Goal: Check status: Check status

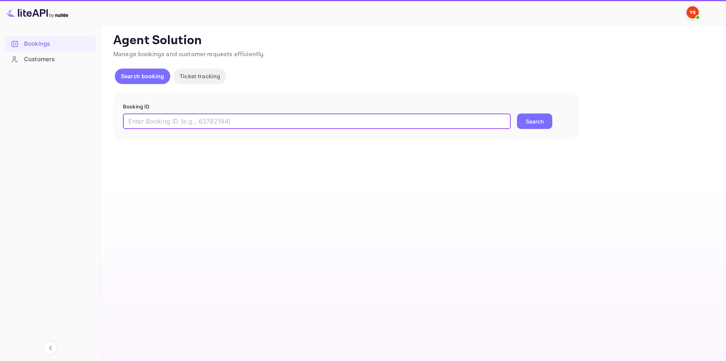
click at [251, 118] on input "text" at bounding box center [317, 122] width 388 height 16
paste input "9874498"
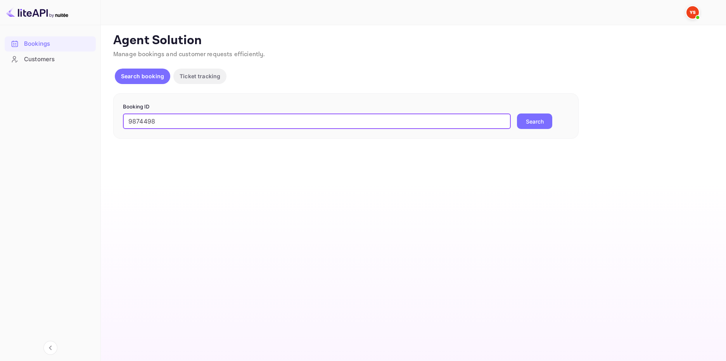
type input "9874498"
drag, startPoint x: 546, startPoint y: 120, endPoint x: 537, endPoint y: 120, distance: 9.3
click at [544, 120] on button "Search" at bounding box center [534, 122] width 35 height 16
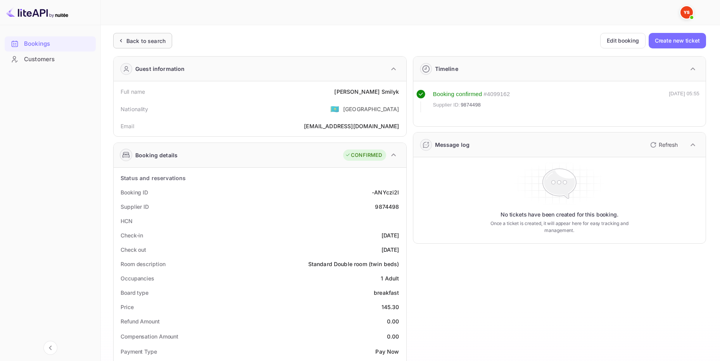
click at [158, 35] on div "Back to search" at bounding box center [142, 41] width 59 height 16
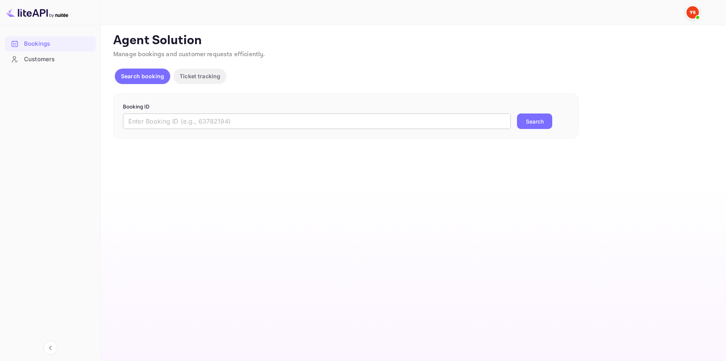
click at [180, 120] on input "text" at bounding box center [317, 122] width 388 height 16
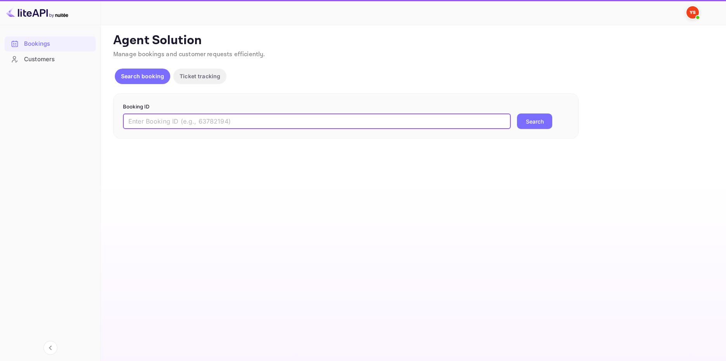
paste input "9851122"
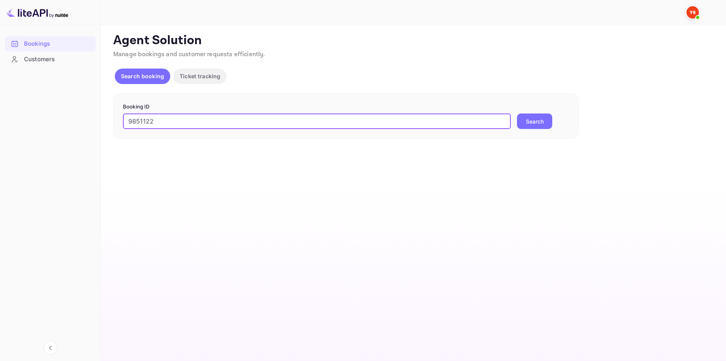
type input "9851122"
click at [525, 119] on button "Search" at bounding box center [534, 122] width 35 height 16
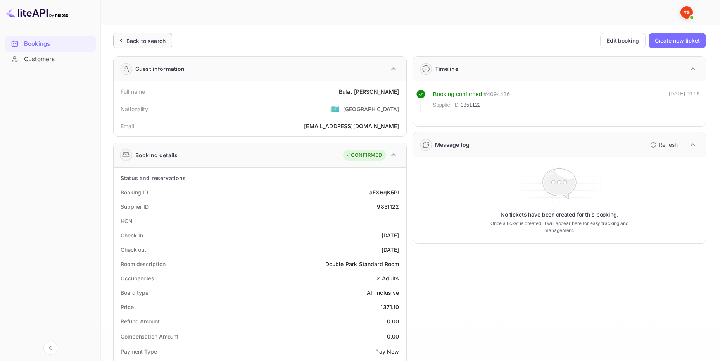
click at [162, 42] on div "Back to search" at bounding box center [145, 41] width 39 height 8
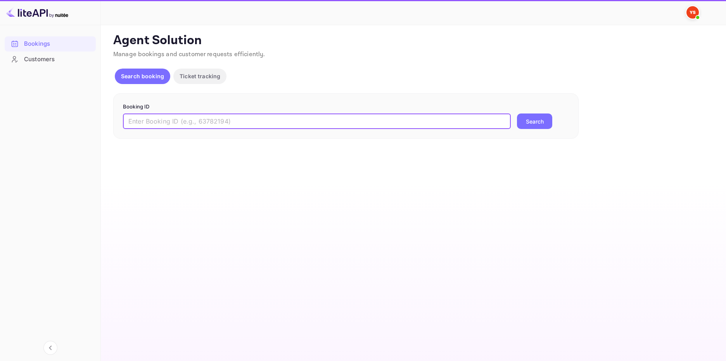
drag, startPoint x: 263, startPoint y: 119, endPoint x: 267, endPoint y: 119, distance: 4.3
click at [263, 119] on input "text" at bounding box center [317, 122] width 388 height 16
paste input "9819053"
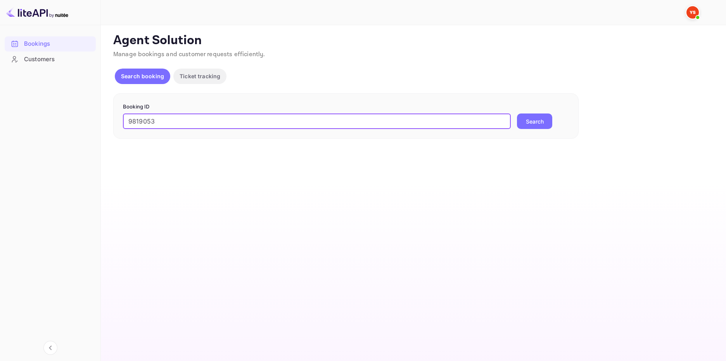
type input "9819053"
click at [534, 121] on button "Search" at bounding box center [534, 122] width 35 height 16
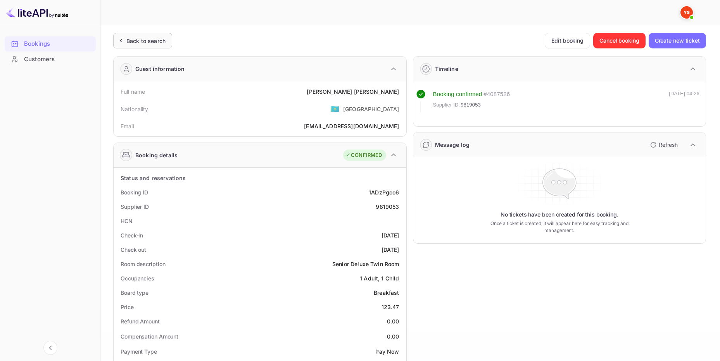
click at [153, 40] on div "Back to search" at bounding box center [145, 41] width 39 height 8
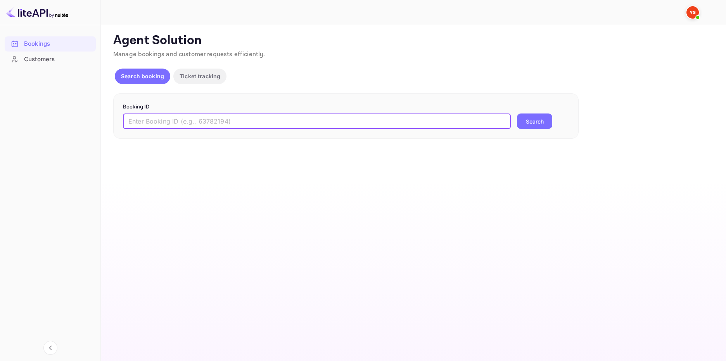
click at [301, 126] on input "text" at bounding box center [317, 122] width 388 height 16
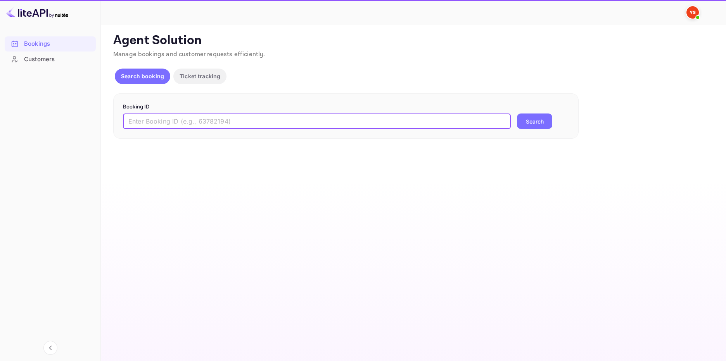
paste input "9905942"
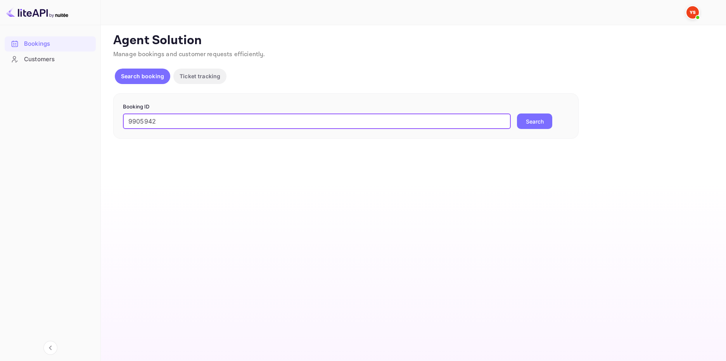
type input "9905942"
click at [526, 122] on button "Search" at bounding box center [534, 122] width 35 height 16
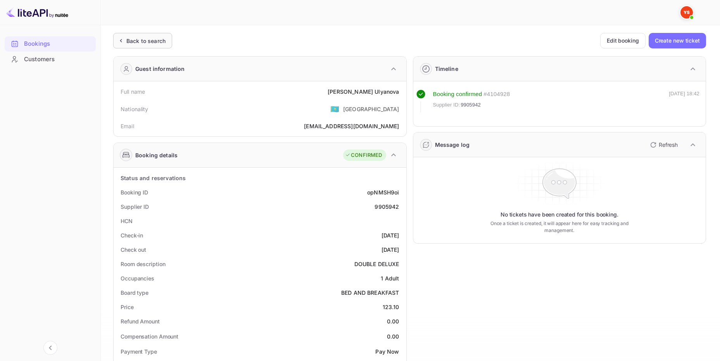
click at [143, 42] on div "Back to search" at bounding box center [145, 41] width 39 height 8
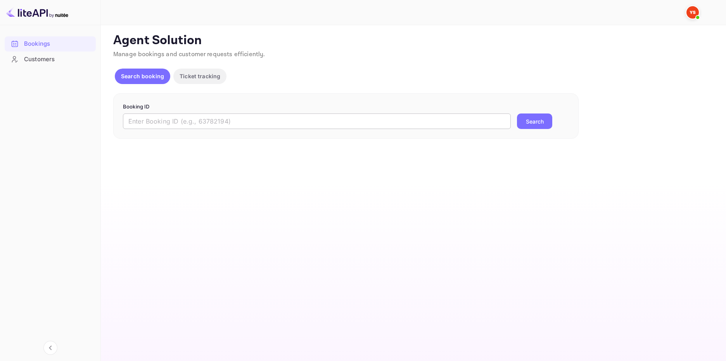
click at [283, 121] on input "text" at bounding box center [317, 122] width 388 height 16
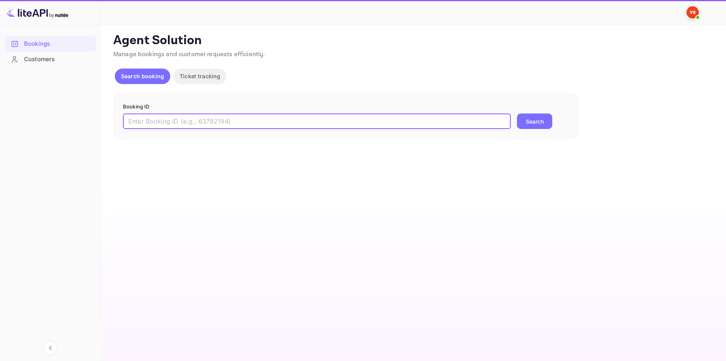
paste input "9942519"
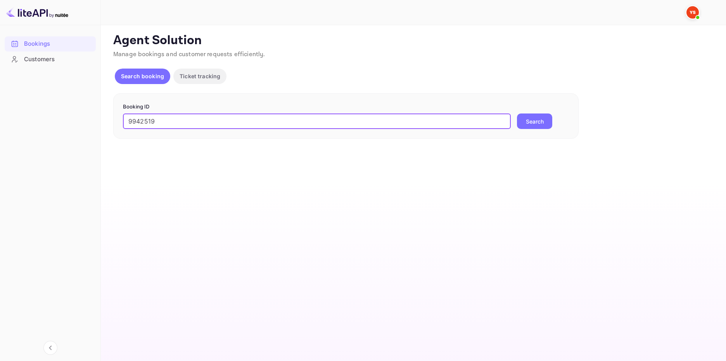
type input "9942519"
click at [532, 123] on button "Search" at bounding box center [534, 122] width 35 height 16
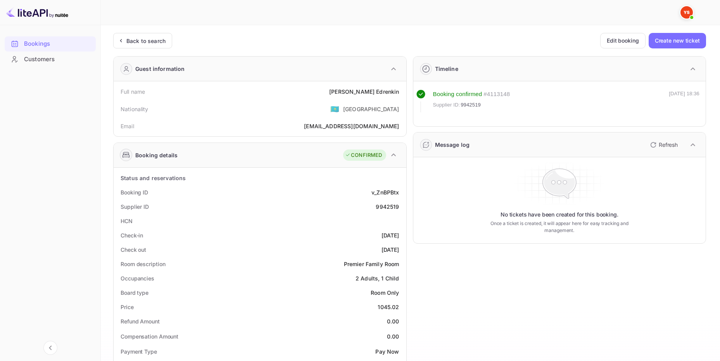
drag, startPoint x: 151, startPoint y: 40, endPoint x: 202, endPoint y: 65, distance: 56.7
click at [151, 40] on div "Back to search" at bounding box center [145, 41] width 39 height 8
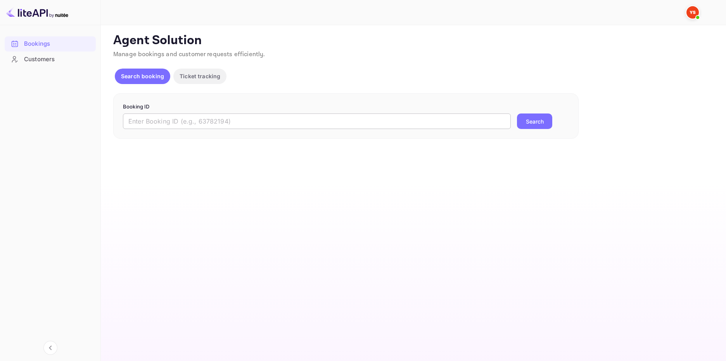
click at [216, 117] on input "text" at bounding box center [317, 122] width 388 height 16
paste input "9530352"
type input "9530352"
click at [537, 118] on button "Search" at bounding box center [534, 122] width 35 height 16
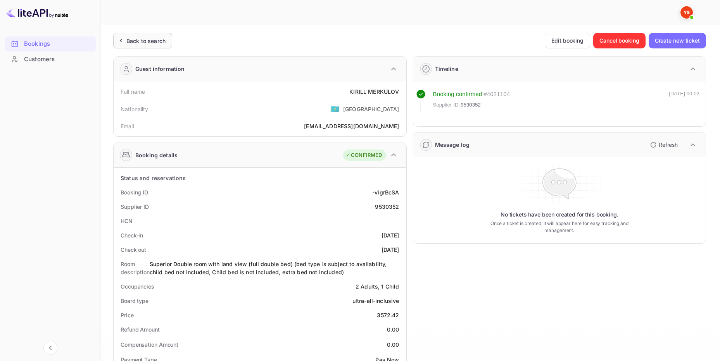
click at [141, 38] on div "Back to search" at bounding box center [145, 41] width 39 height 8
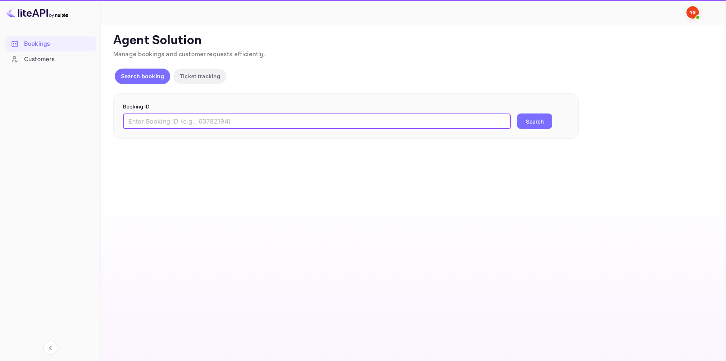
click at [193, 121] on input "text" at bounding box center [317, 122] width 388 height 16
paste input "9530352"
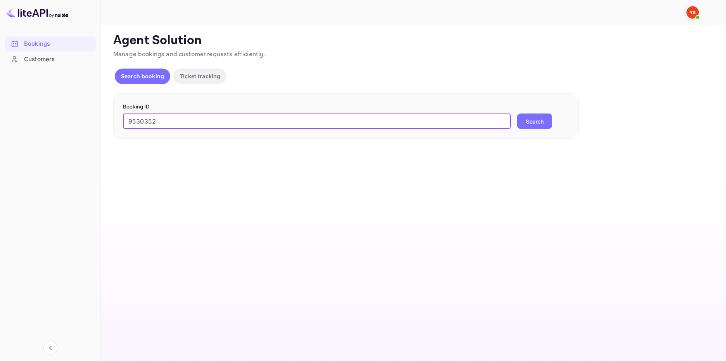
type input "9530352"
click at [554, 120] on div "9530352 ​ Search" at bounding box center [346, 122] width 446 height 16
click at [548, 122] on button "Search" at bounding box center [534, 122] width 35 height 16
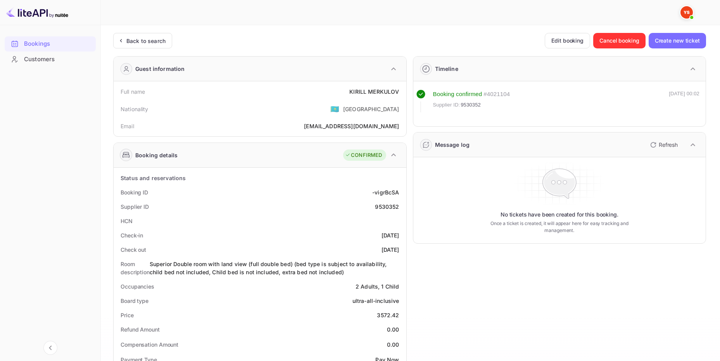
click at [532, 123] on div "Booking confirmed # 4021104 Supplier ID: 9530352 [DATE] 00:02" at bounding box center [559, 106] width 287 height 33
click at [145, 42] on div "Back to search" at bounding box center [145, 41] width 39 height 8
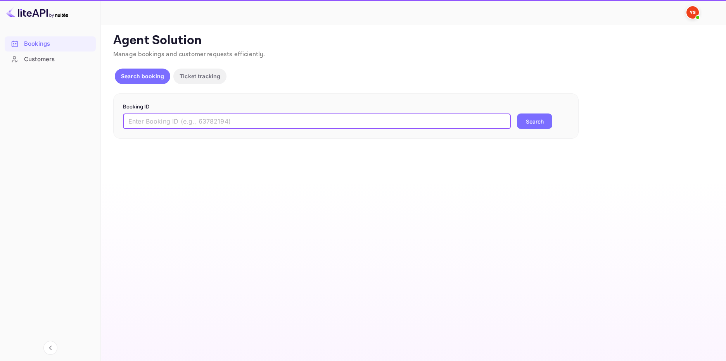
click at [283, 119] on input "text" at bounding box center [317, 122] width 388 height 16
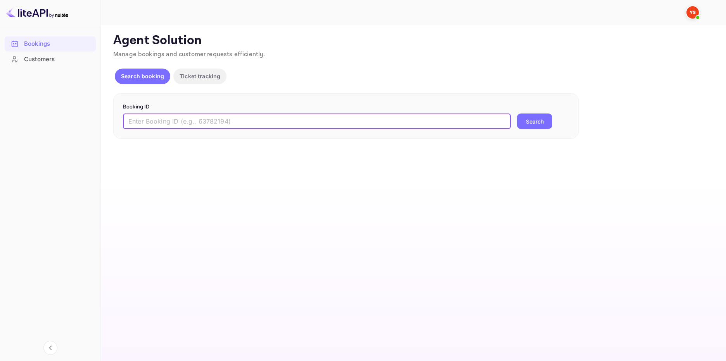
paste input "9530352"
type input "9530352"
click at [530, 123] on button "Search" at bounding box center [534, 122] width 35 height 16
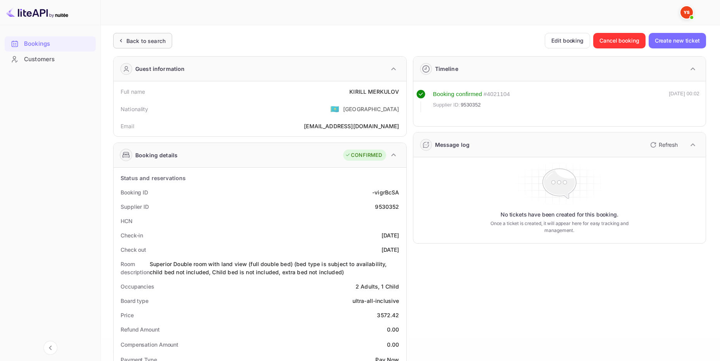
click at [142, 41] on div "Back to search" at bounding box center [145, 41] width 39 height 8
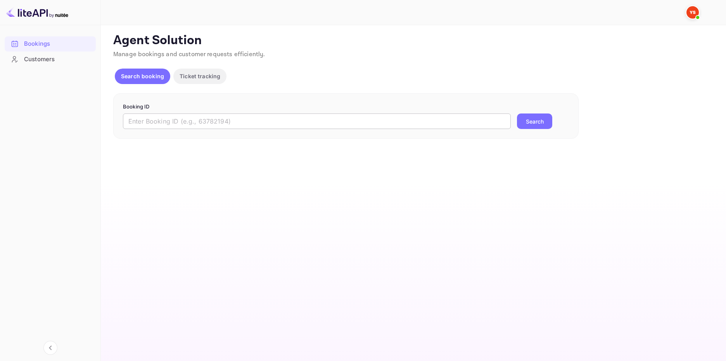
click at [183, 114] on input "text" at bounding box center [317, 122] width 388 height 16
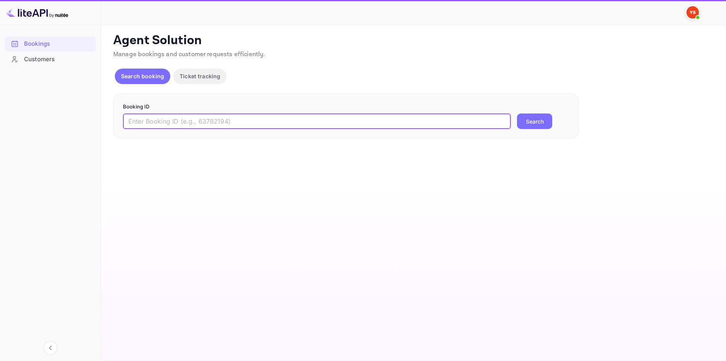
paste input "9863810"
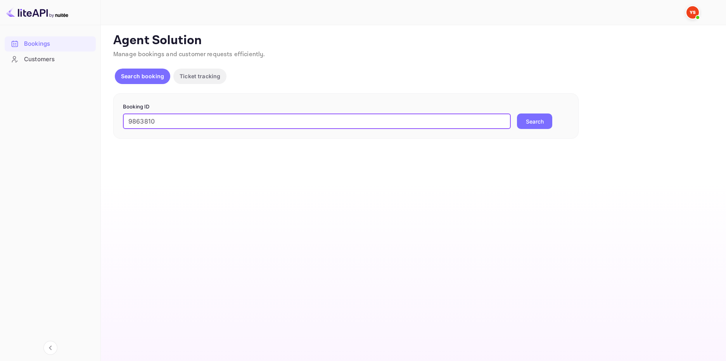
type input "9863810"
click at [537, 122] on button "Search" at bounding box center [534, 122] width 35 height 16
